Goal: Check status: Check status

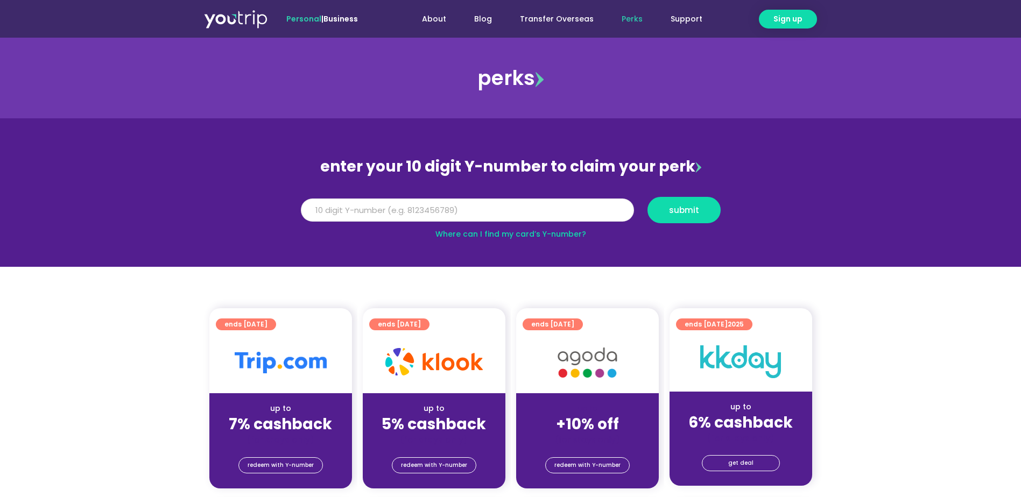
click at [408, 209] on input "Y Number" at bounding box center [467, 211] width 333 height 24
type input "8166364231"
click at [684, 210] on span "submit" at bounding box center [684, 210] width 30 height 8
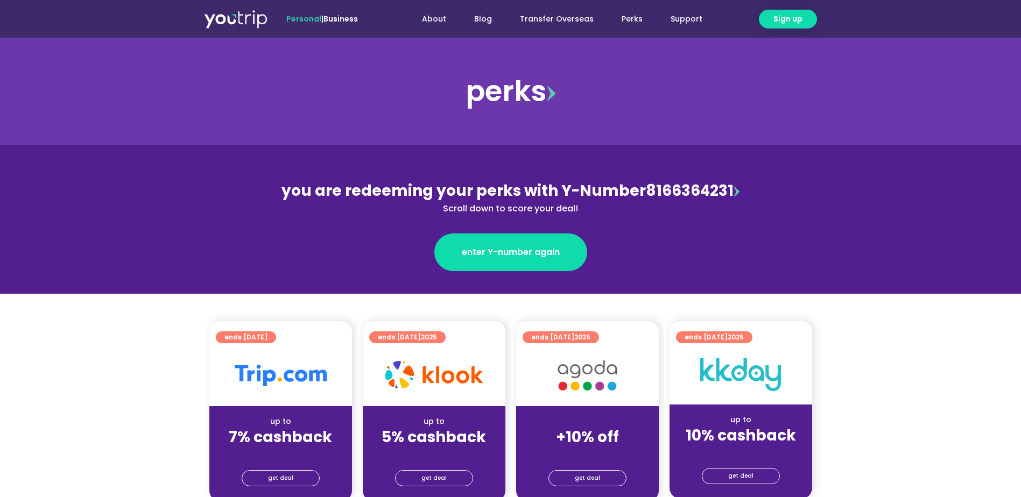
click at [237, 15] on img at bounding box center [235, 18] width 63 height 19
